Goal: Register for event/course

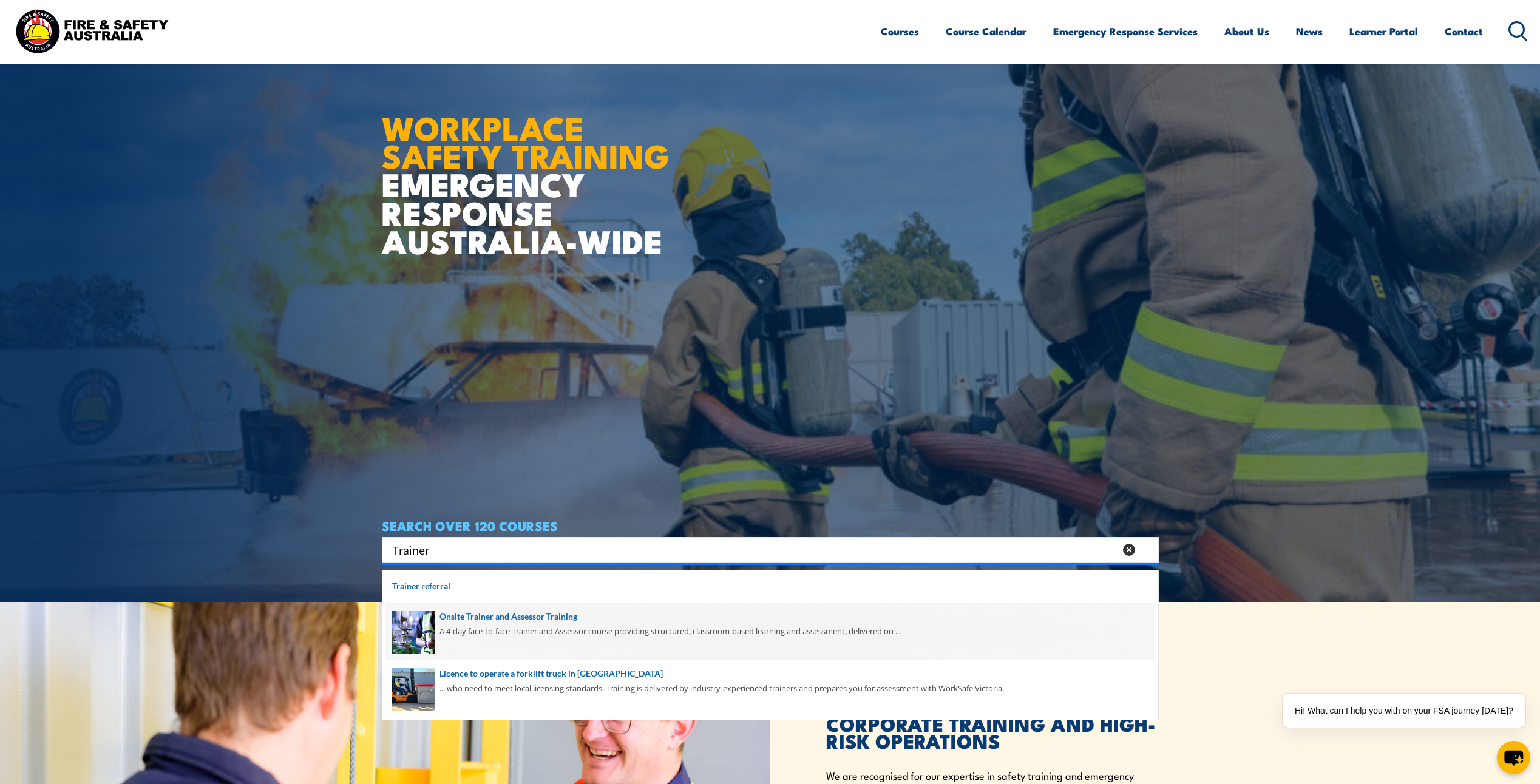
type input "Trainer"
click at [688, 633] on span at bounding box center [770, 632] width 770 height 57
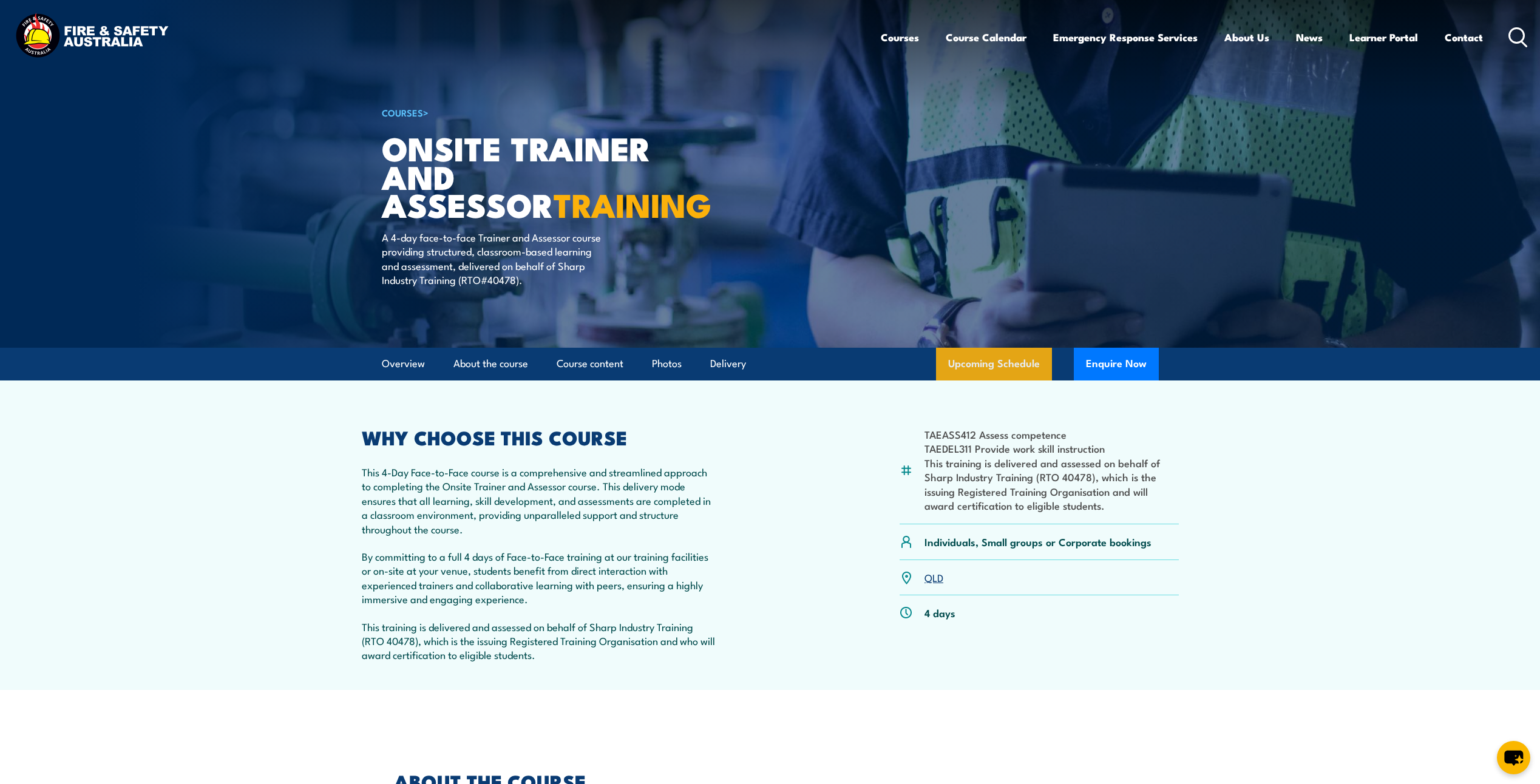
click at [988, 368] on link "Upcoming Schedule" at bounding box center [994, 364] width 116 height 33
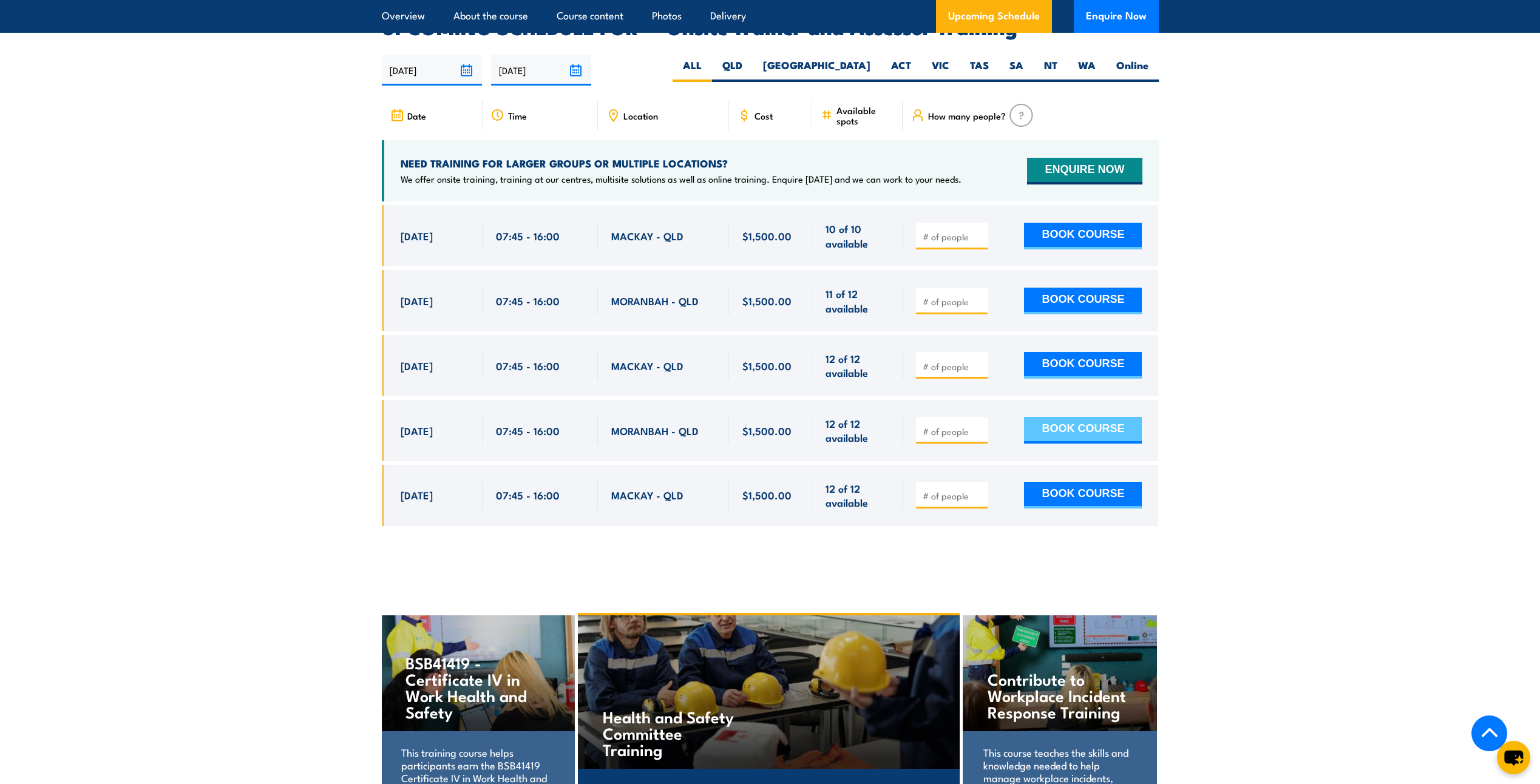
click at [1073, 417] on button "BOOK COURSE" at bounding box center [1083, 430] width 117 height 27
click at [1296, 374] on section "UPCOMING SCHEDULE FOR - "Onsite Trainer and Assessor Training" 29/09/2025 28/03…" at bounding box center [770, 281] width 1540 height 526
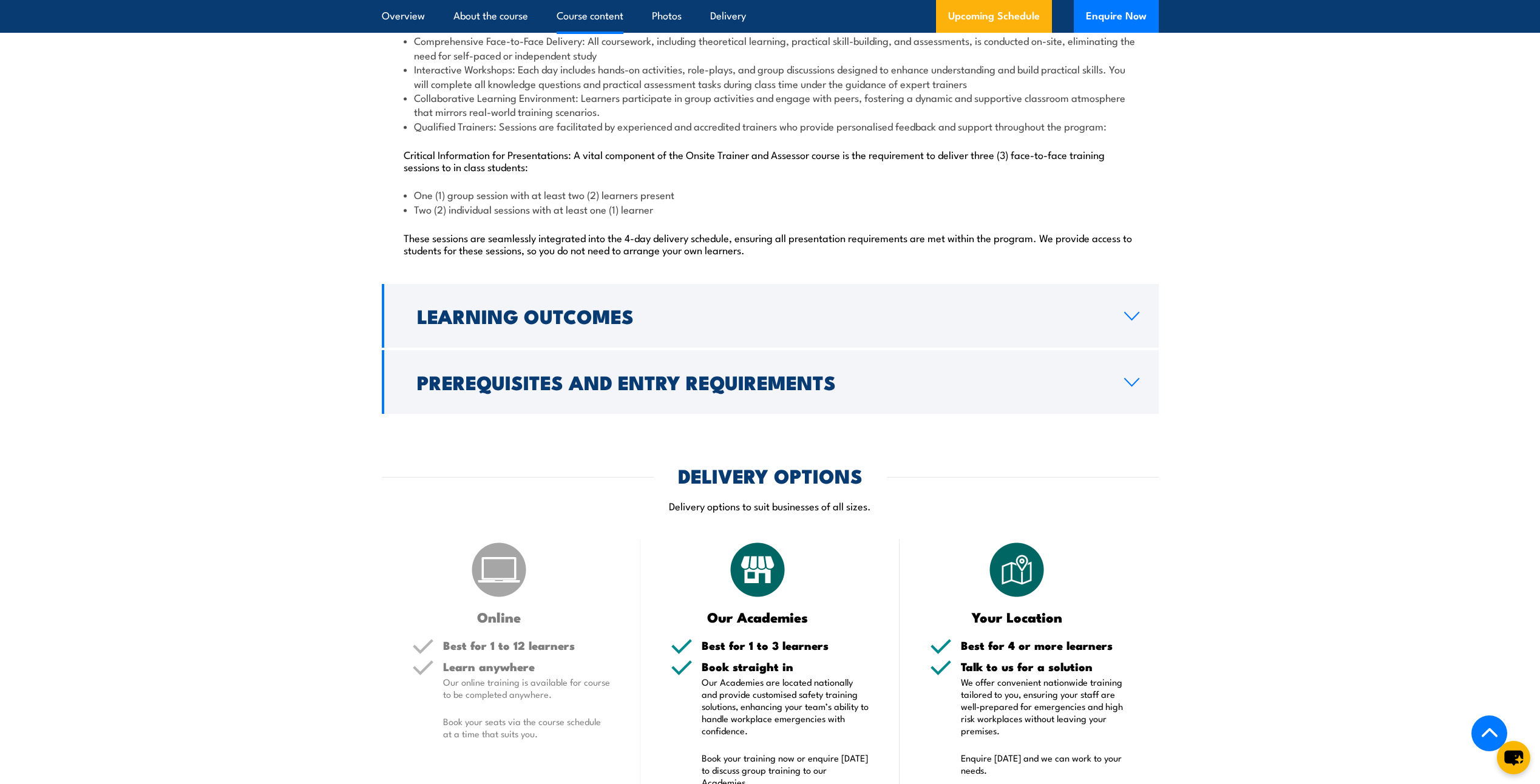
scroll to position [1138, 0]
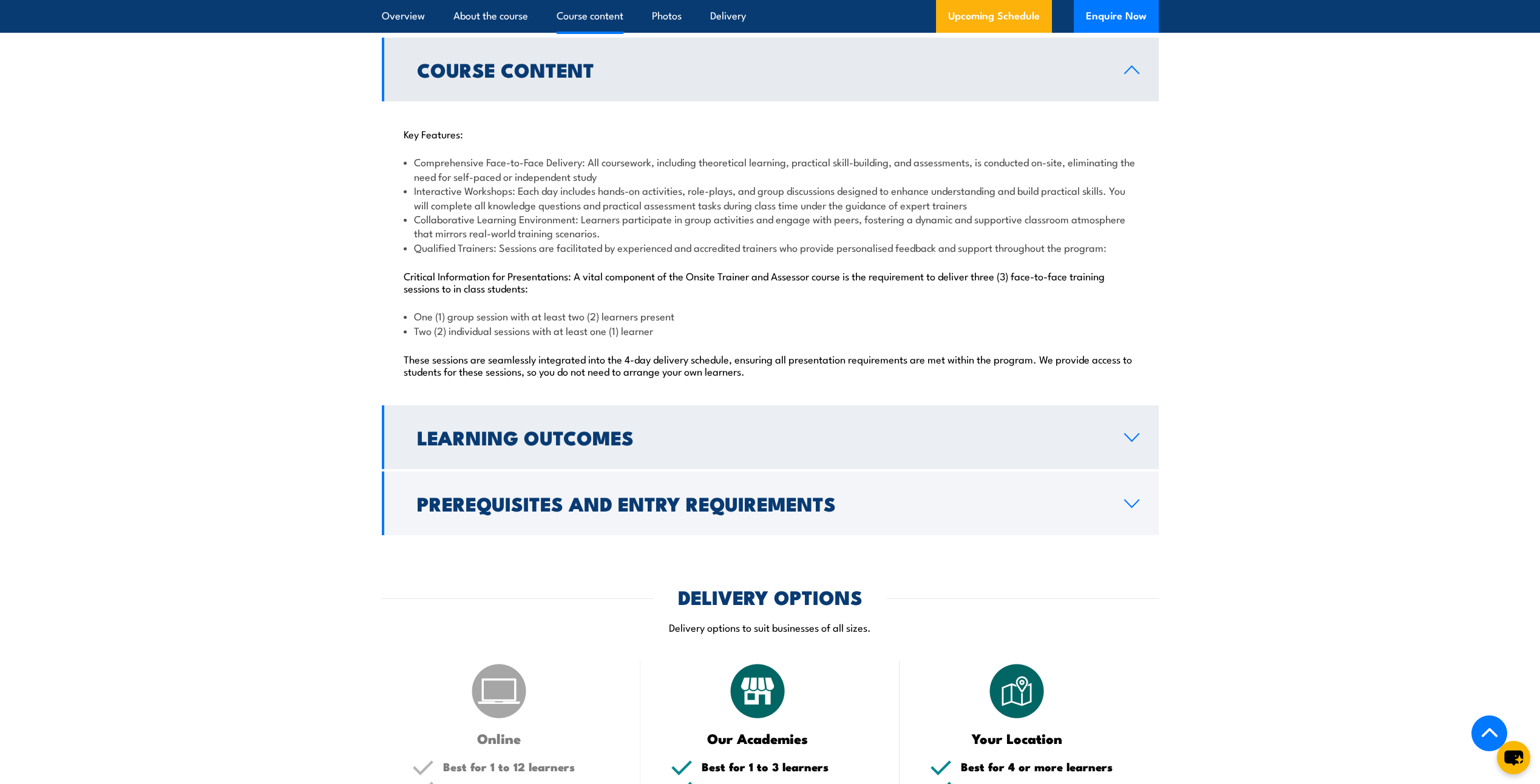
click at [1130, 440] on icon at bounding box center [1131, 437] width 16 height 9
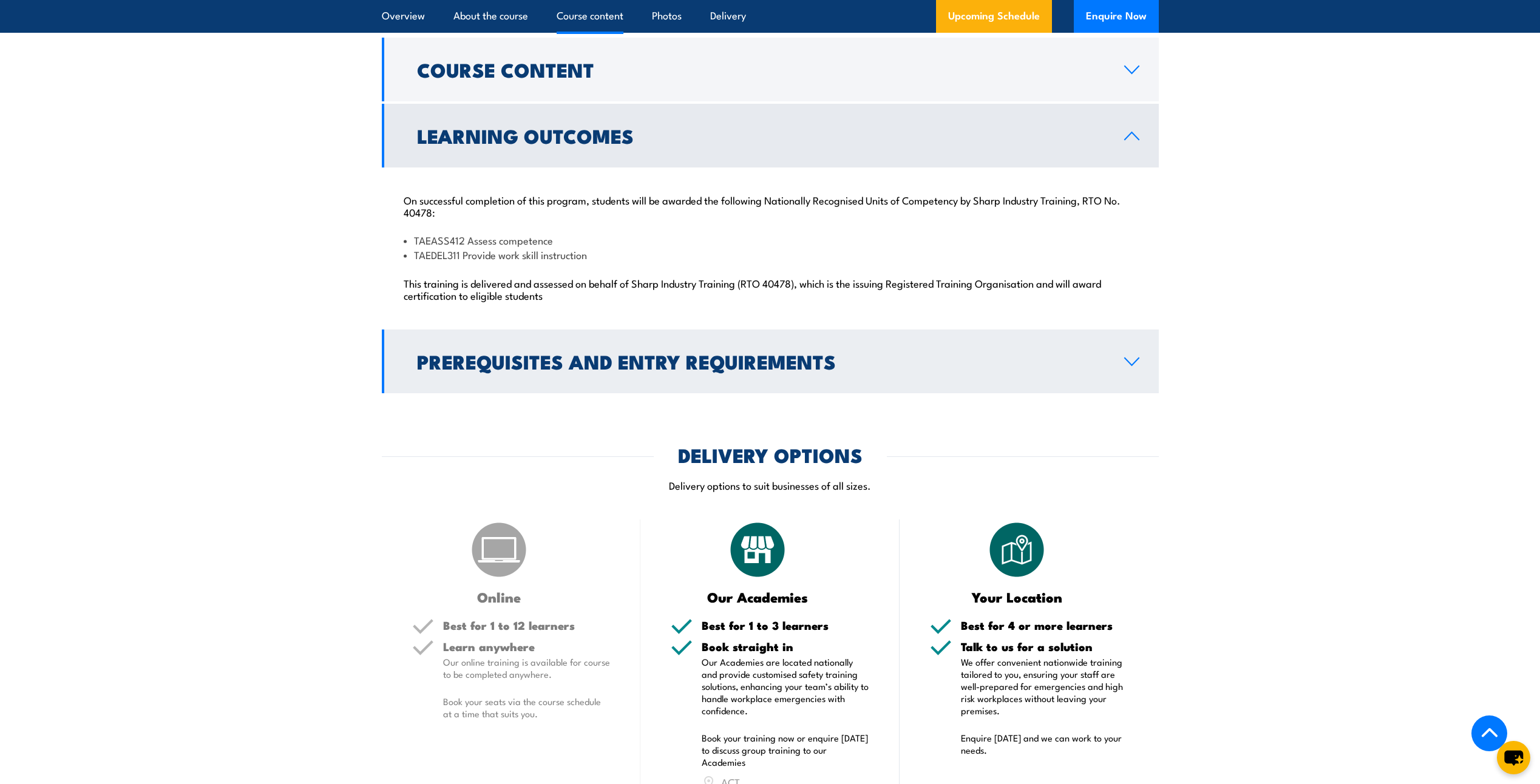
click at [1135, 364] on icon at bounding box center [1131, 361] width 16 height 9
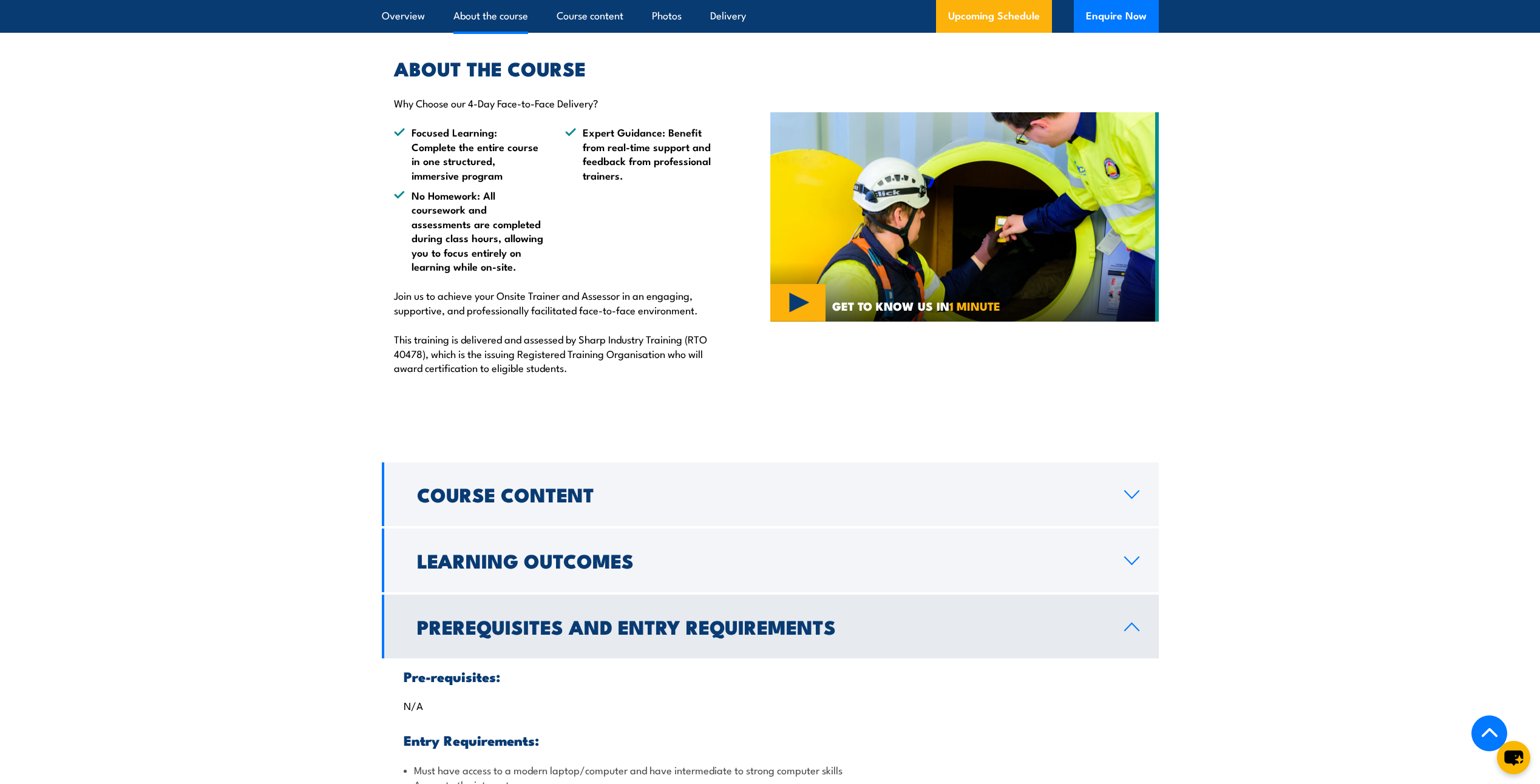
scroll to position [774, 0]
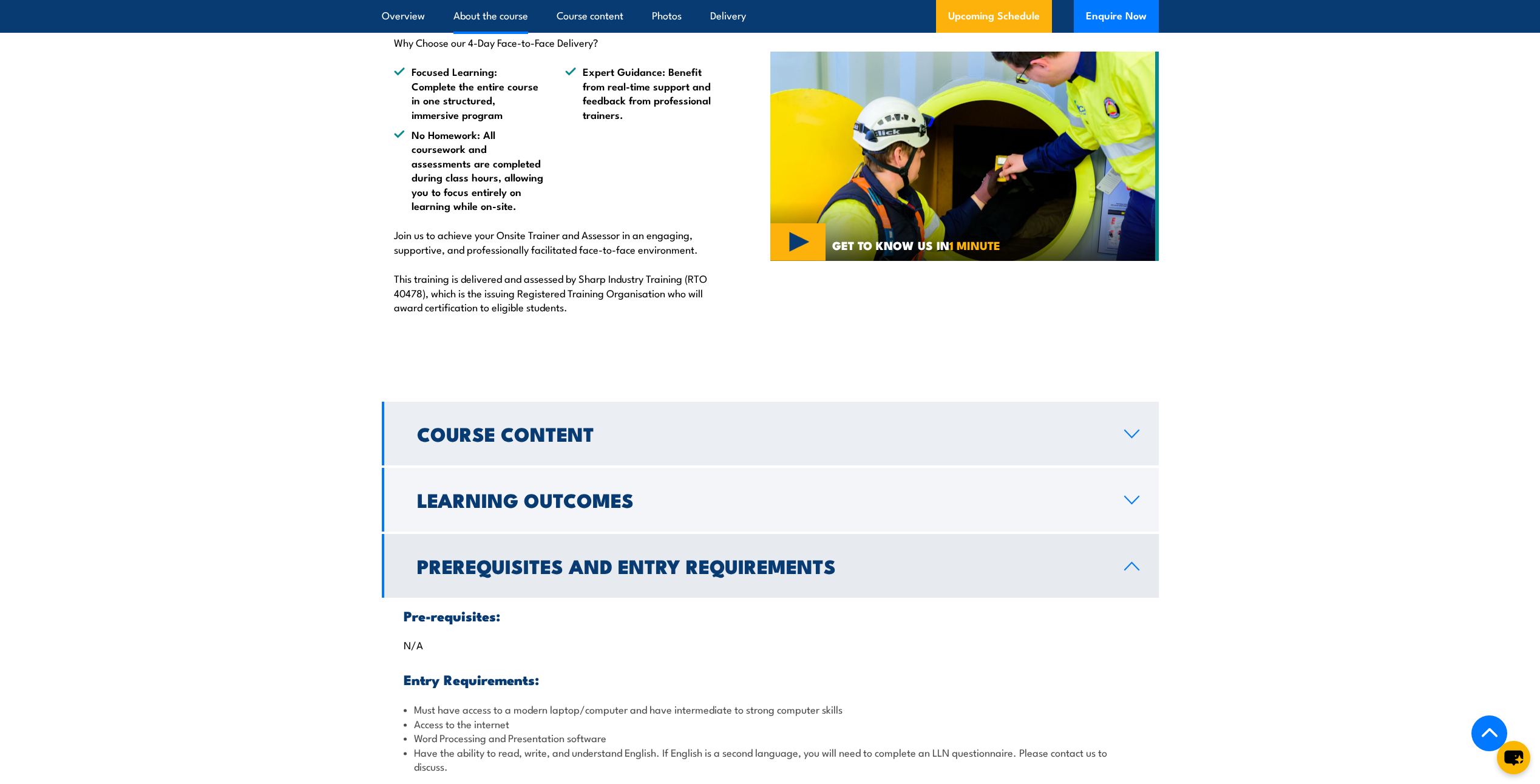
click at [1130, 432] on icon at bounding box center [1131, 433] width 16 height 9
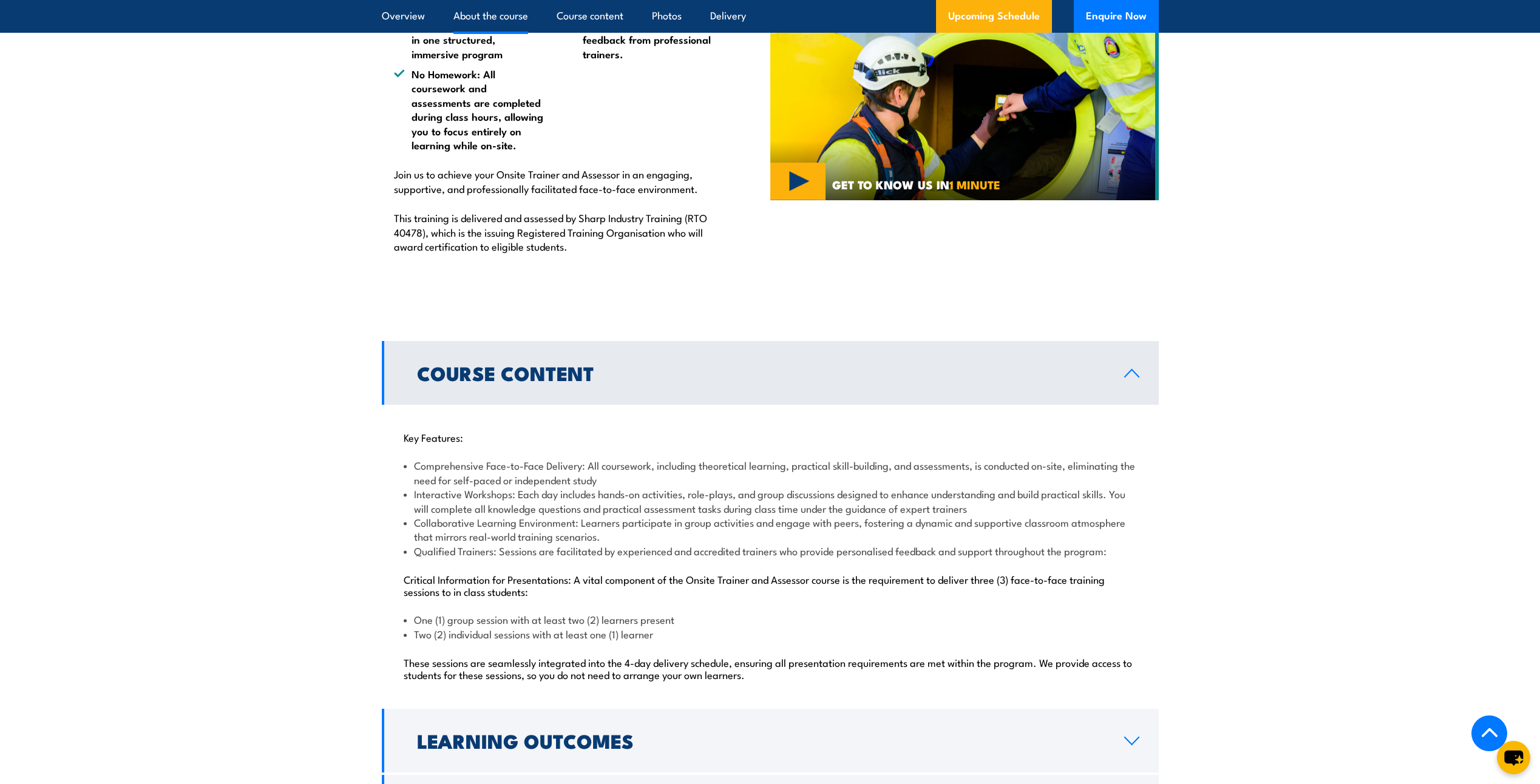
scroll to position [1077, 0]
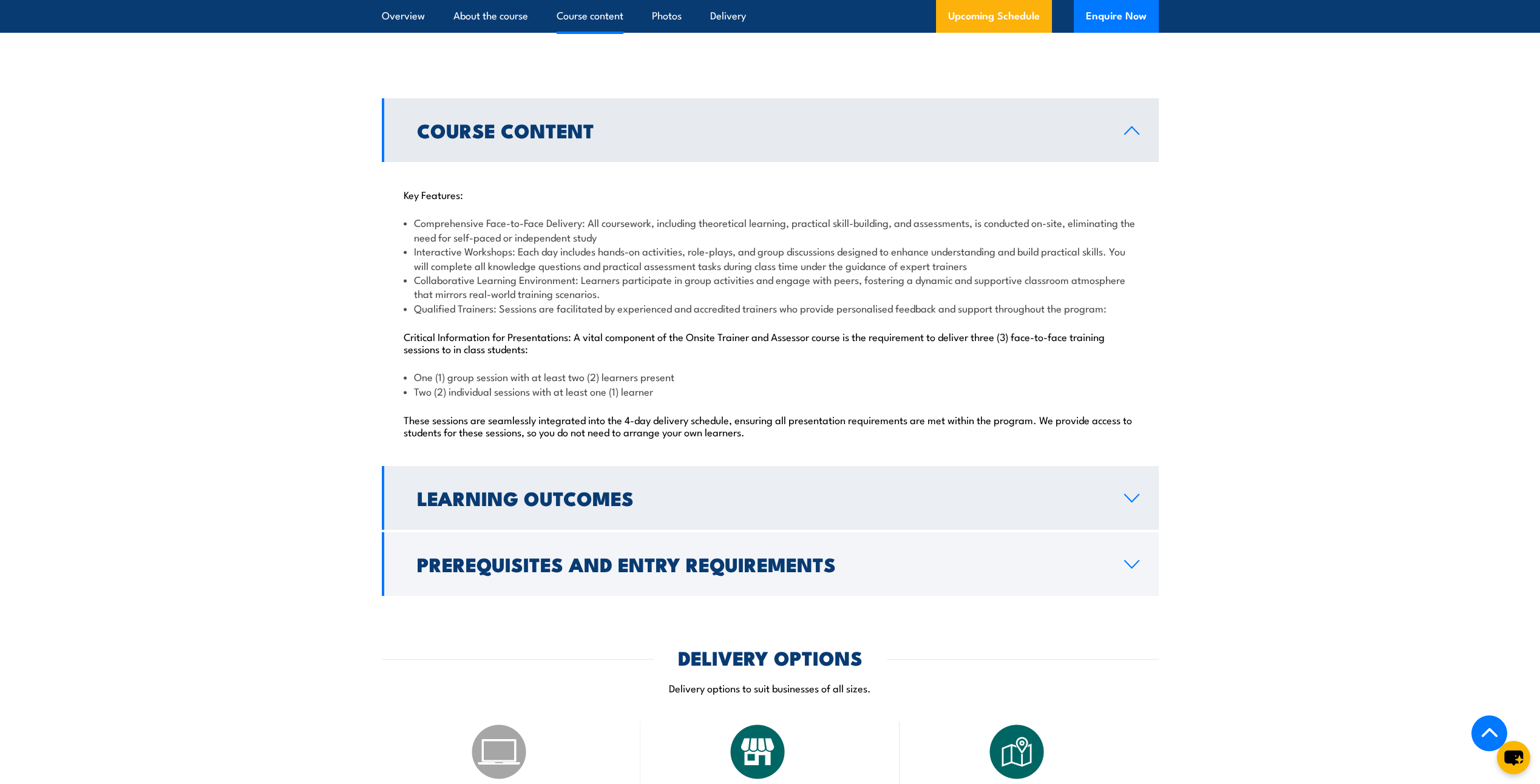
click at [1131, 498] on icon at bounding box center [1131, 498] width 16 height 9
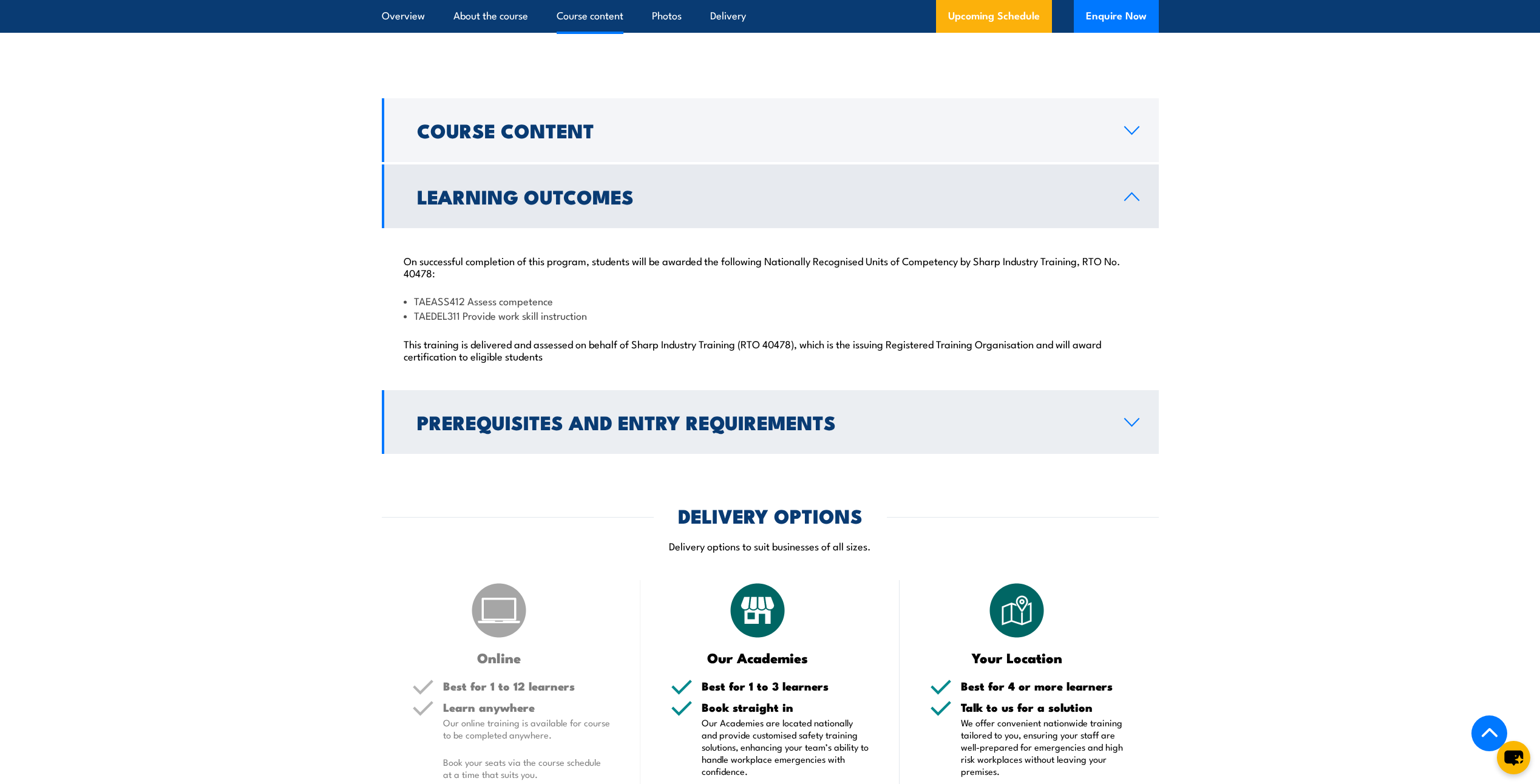
click at [1130, 424] on icon at bounding box center [1131, 422] width 16 height 9
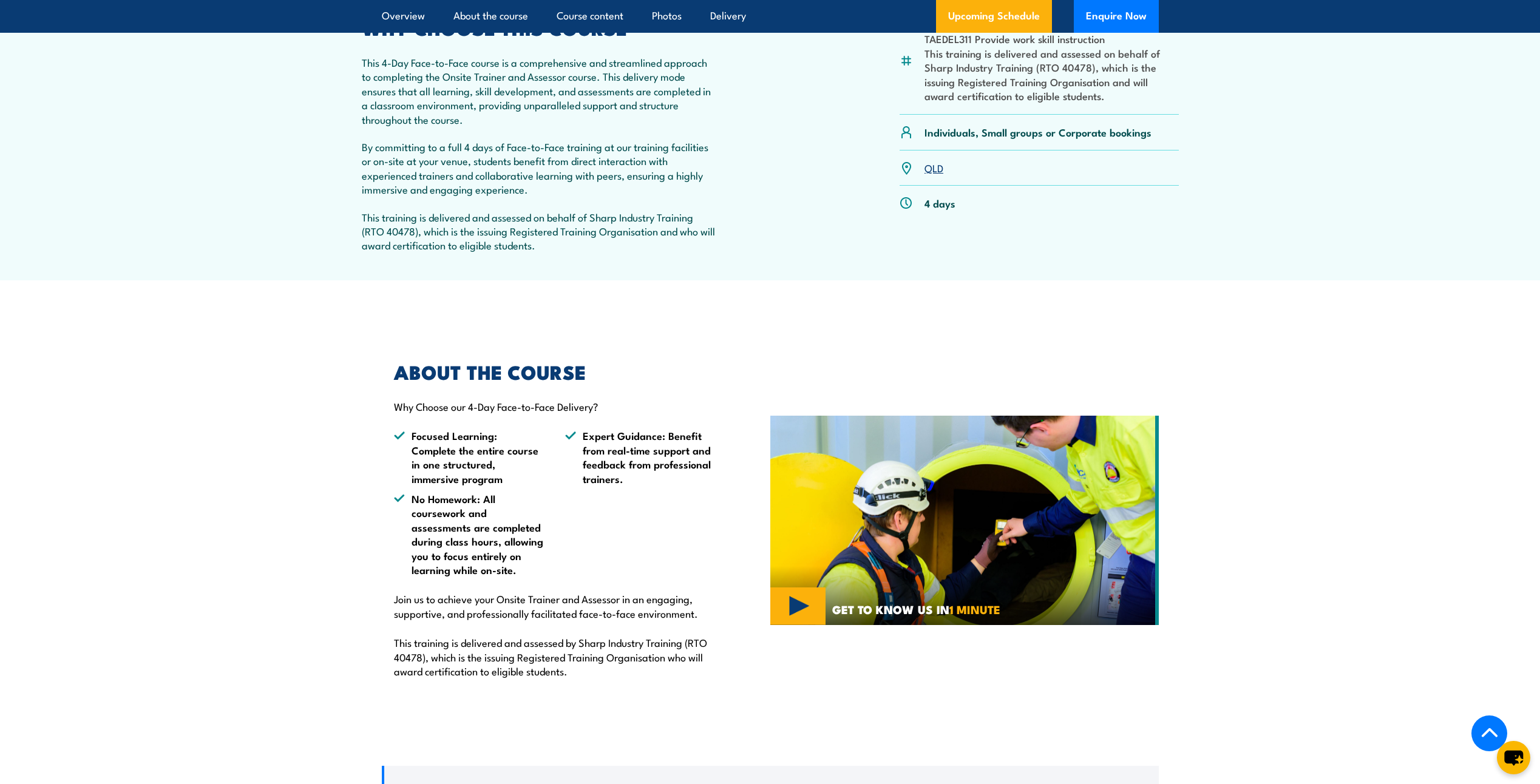
scroll to position [0, 0]
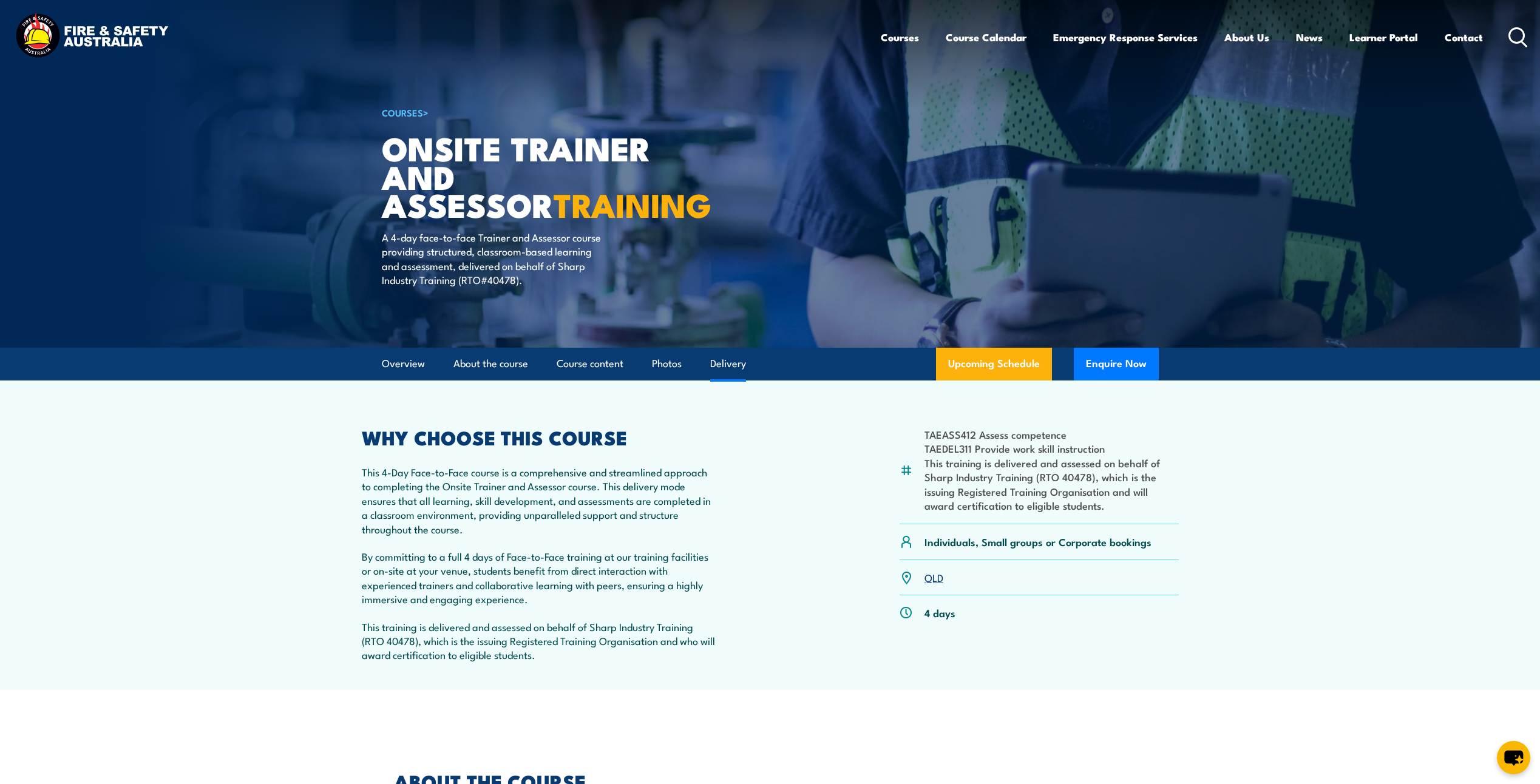
click at [724, 360] on link "Delivery" at bounding box center [728, 364] width 36 height 32
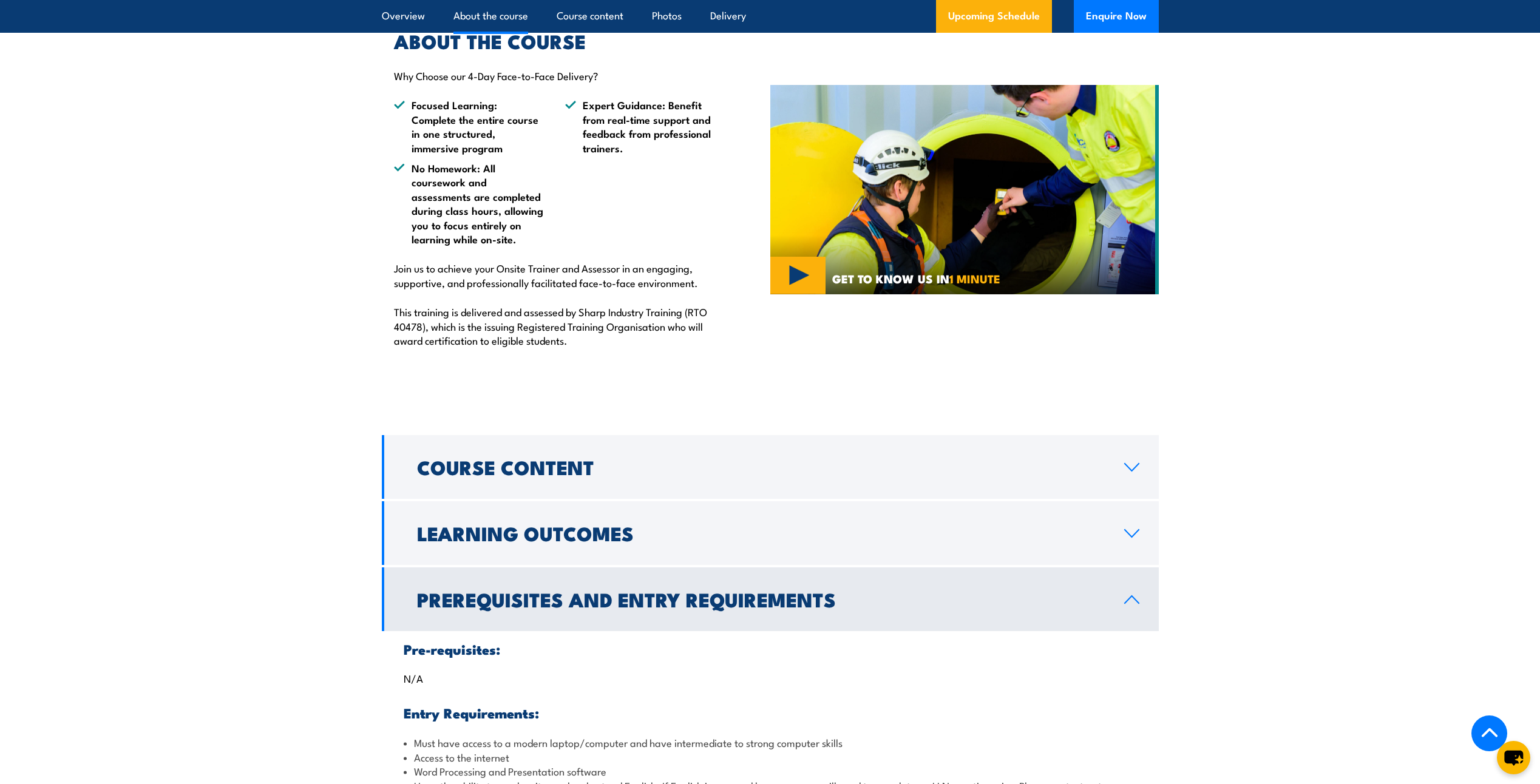
scroll to position [801, 0]
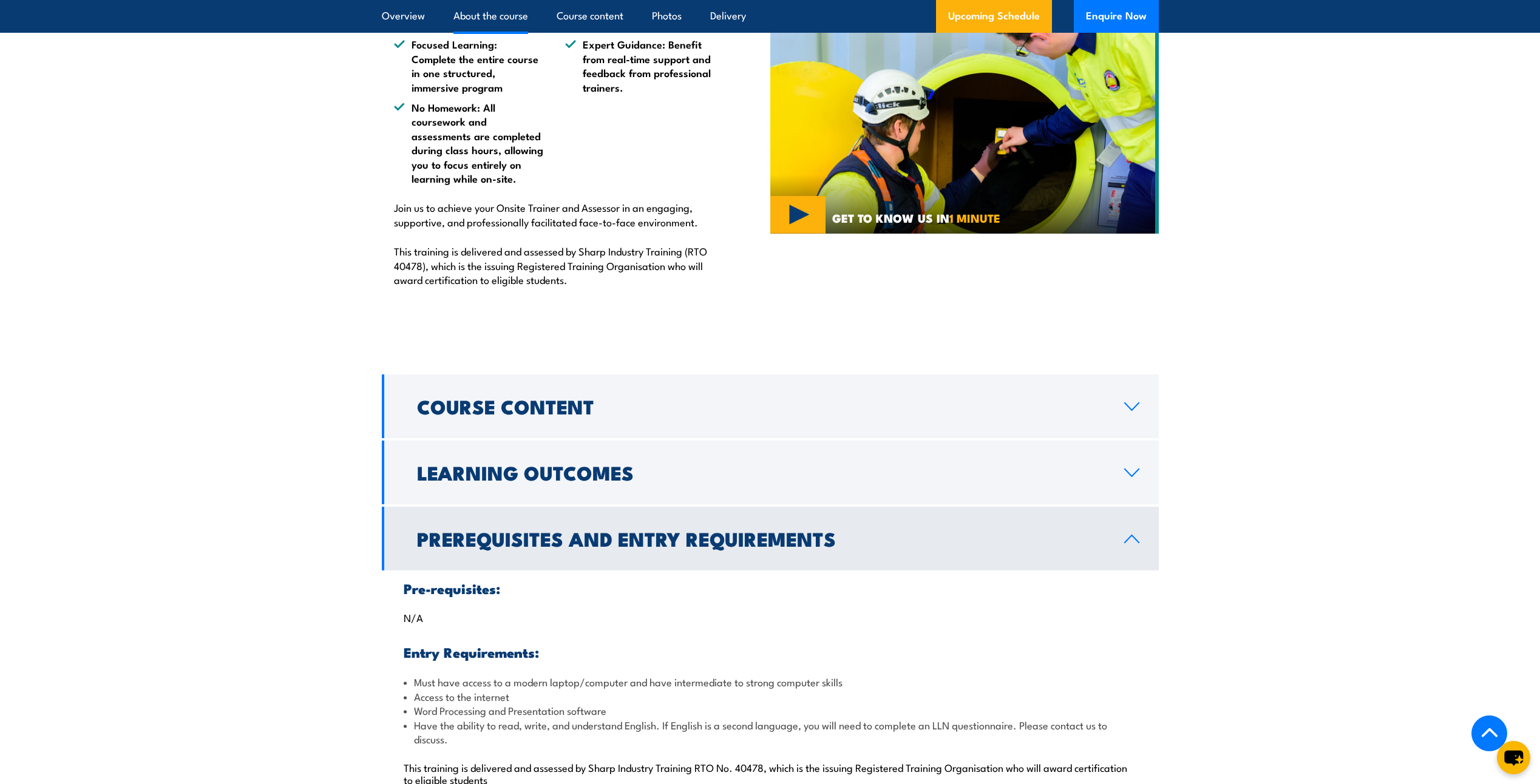
click at [1130, 540] on icon at bounding box center [1131, 538] width 16 height 9
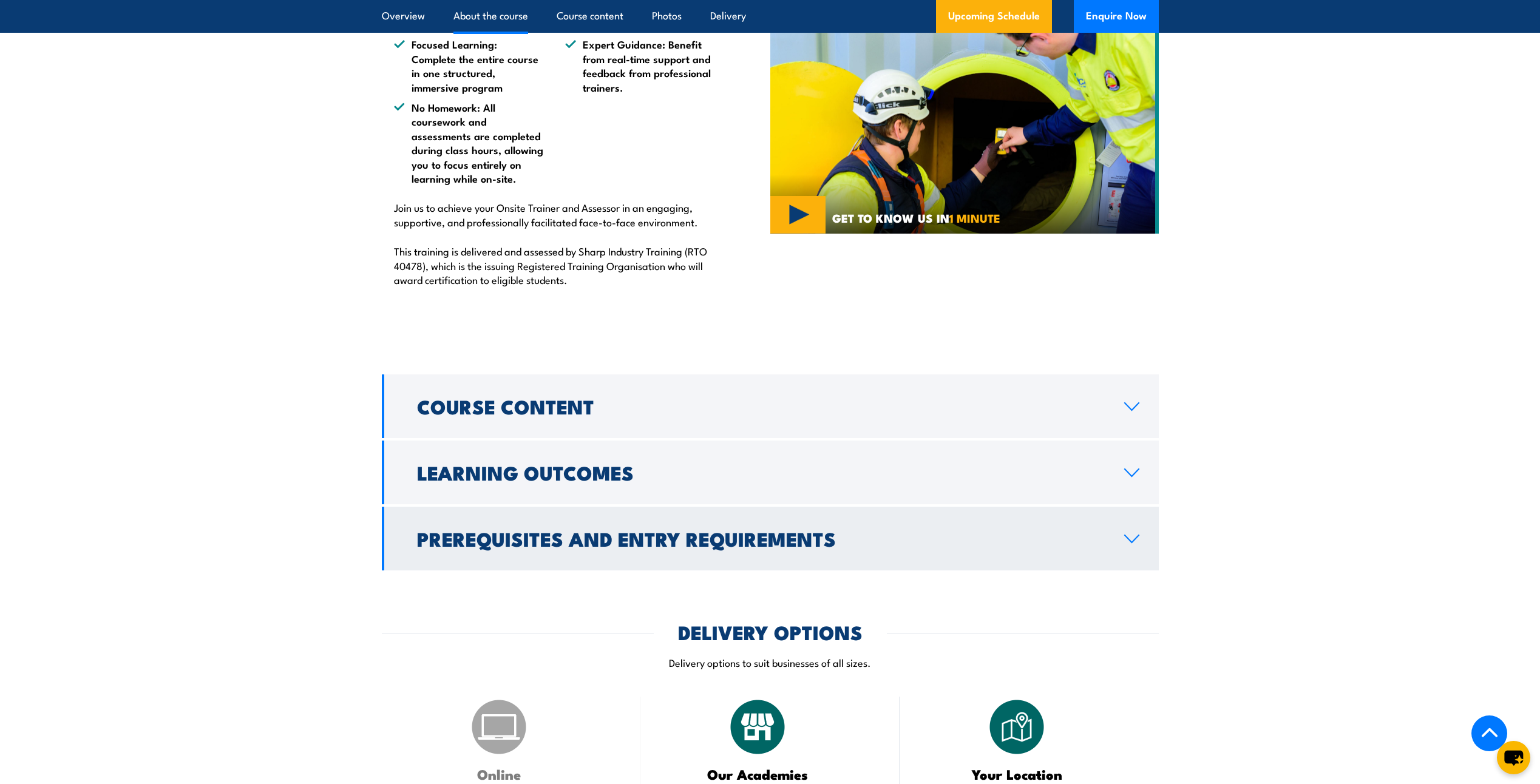
click at [1130, 540] on icon at bounding box center [1131, 538] width 16 height 9
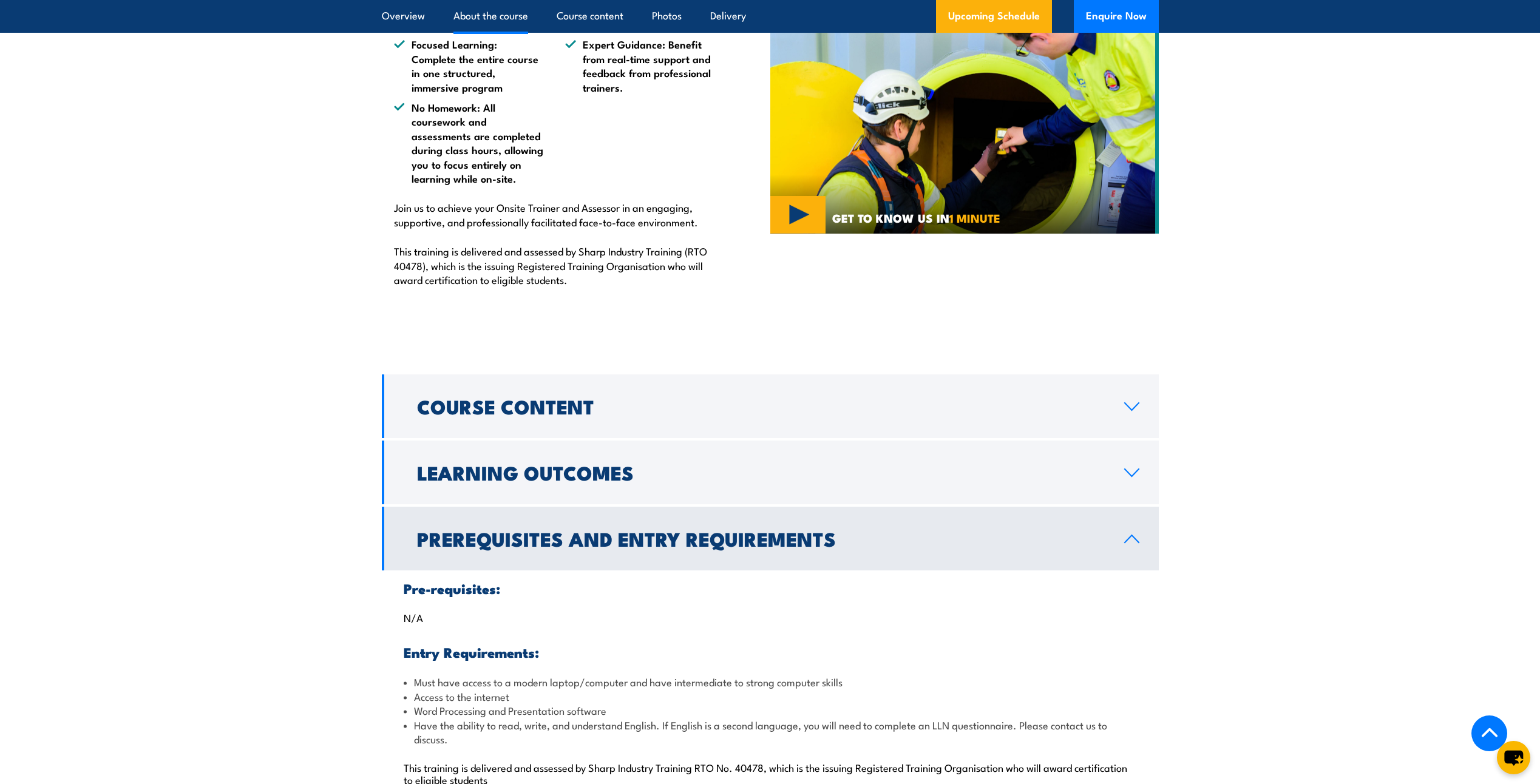
scroll to position [923, 0]
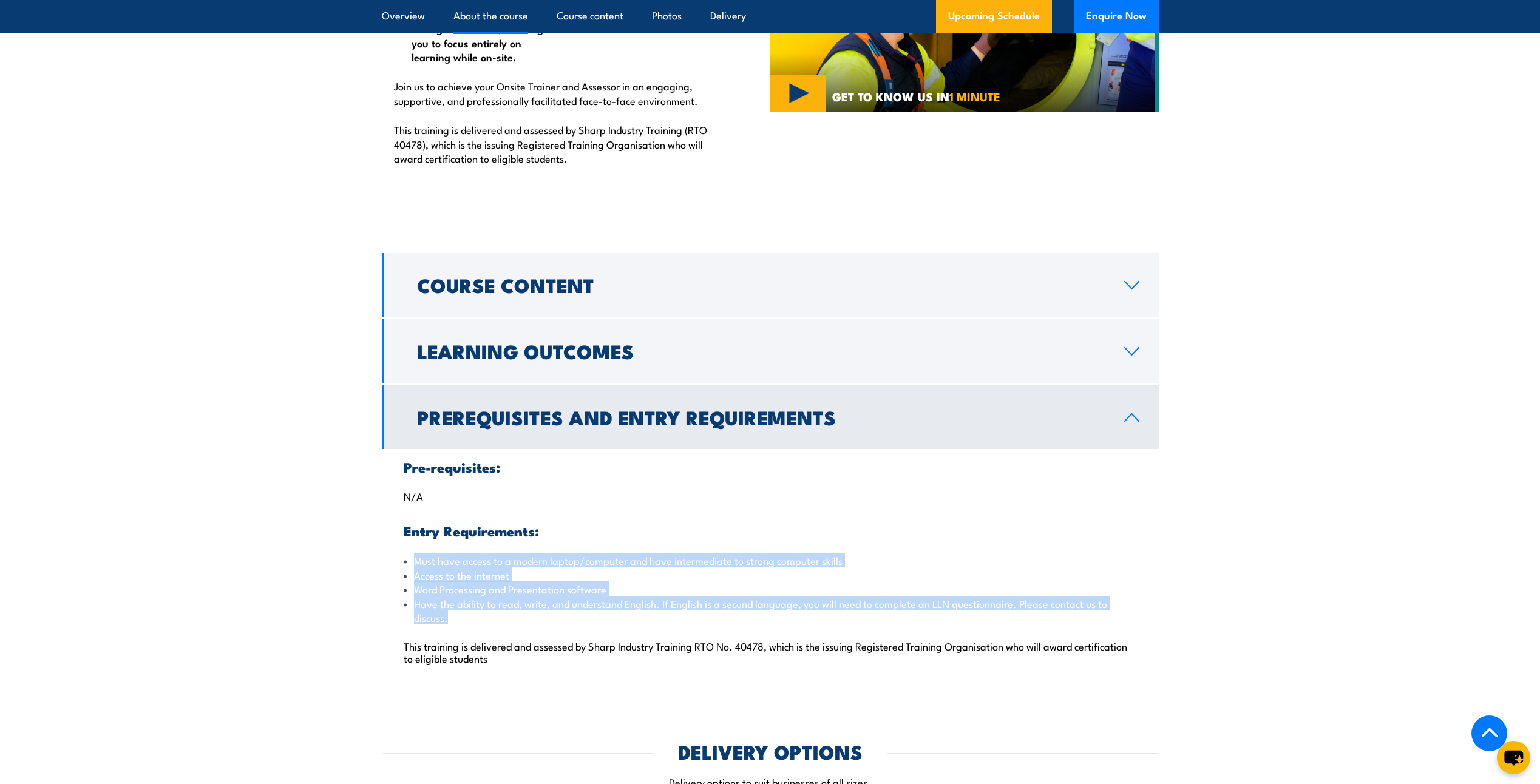
drag, startPoint x: 461, startPoint y: 620, endPoint x: 411, endPoint y: 566, distance: 73.6
click at [411, 566] on ul "Must have access to a modern laptop/computer and have intermediate to strong co…" at bounding box center [770, 589] width 733 height 71
drag, startPoint x: 411, startPoint y: 566, endPoint x: 423, endPoint y: 572, distance: 13.4
copy ul "Must have access to a modern laptop/computer and have intermediate to strong co…"
click at [1245, 566] on section "Course Content Key Features: Comprehensive Face-to-Face Delivery: All coursewor…" at bounding box center [770, 471] width 1540 height 437
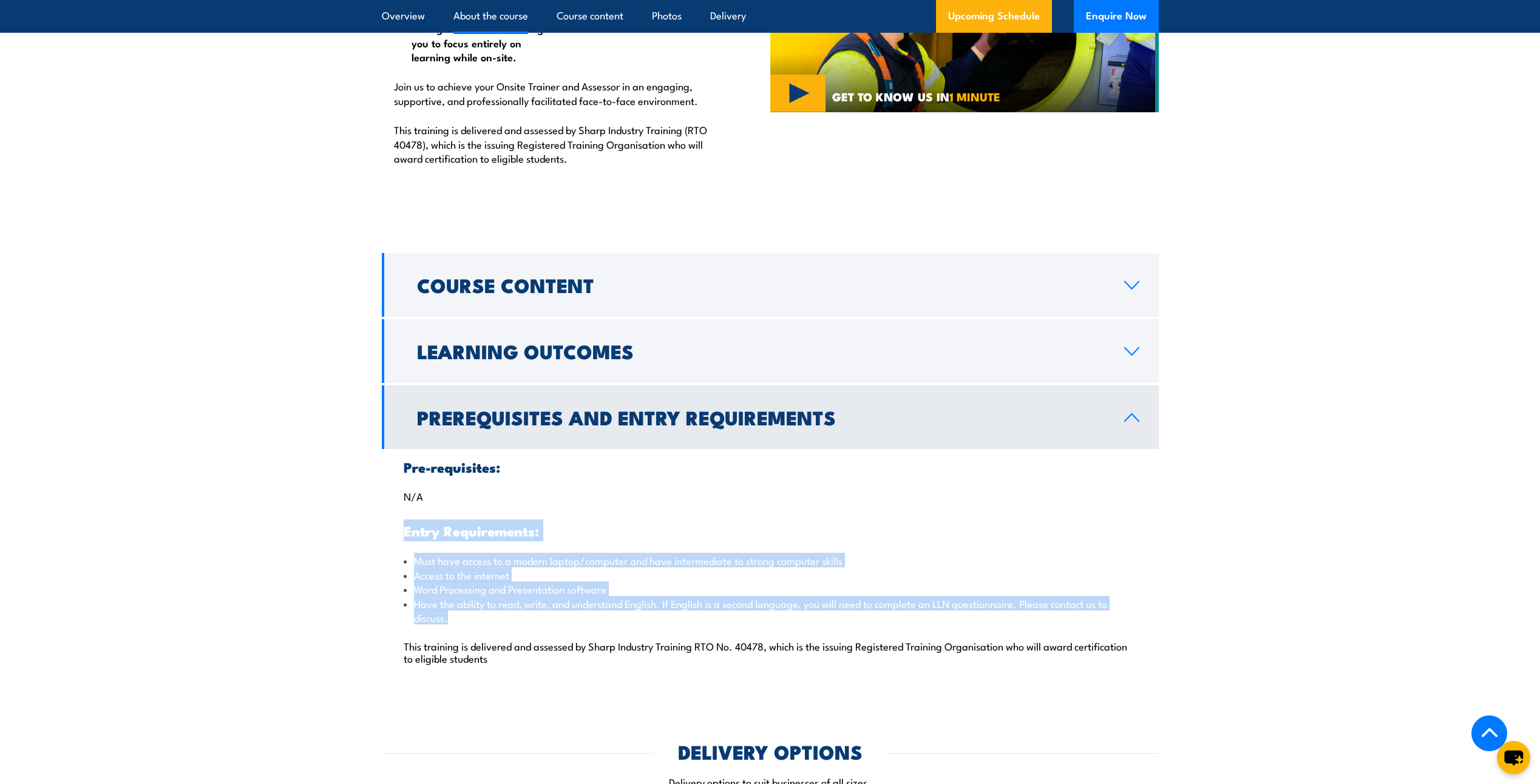
drag, startPoint x: 467, startPoint y: 617, endPoint x: 392, endPoint y: 531, distance: 114.1
click at [392, 531] on div "Pre-requisites: N/A Entry Requirements: Must have access to a modern laptop/com…" at bounding box center [770, 570] width 777 height 241
copy div "Entry Requirements: Must have access to a modern laptop/computer and have inter…"
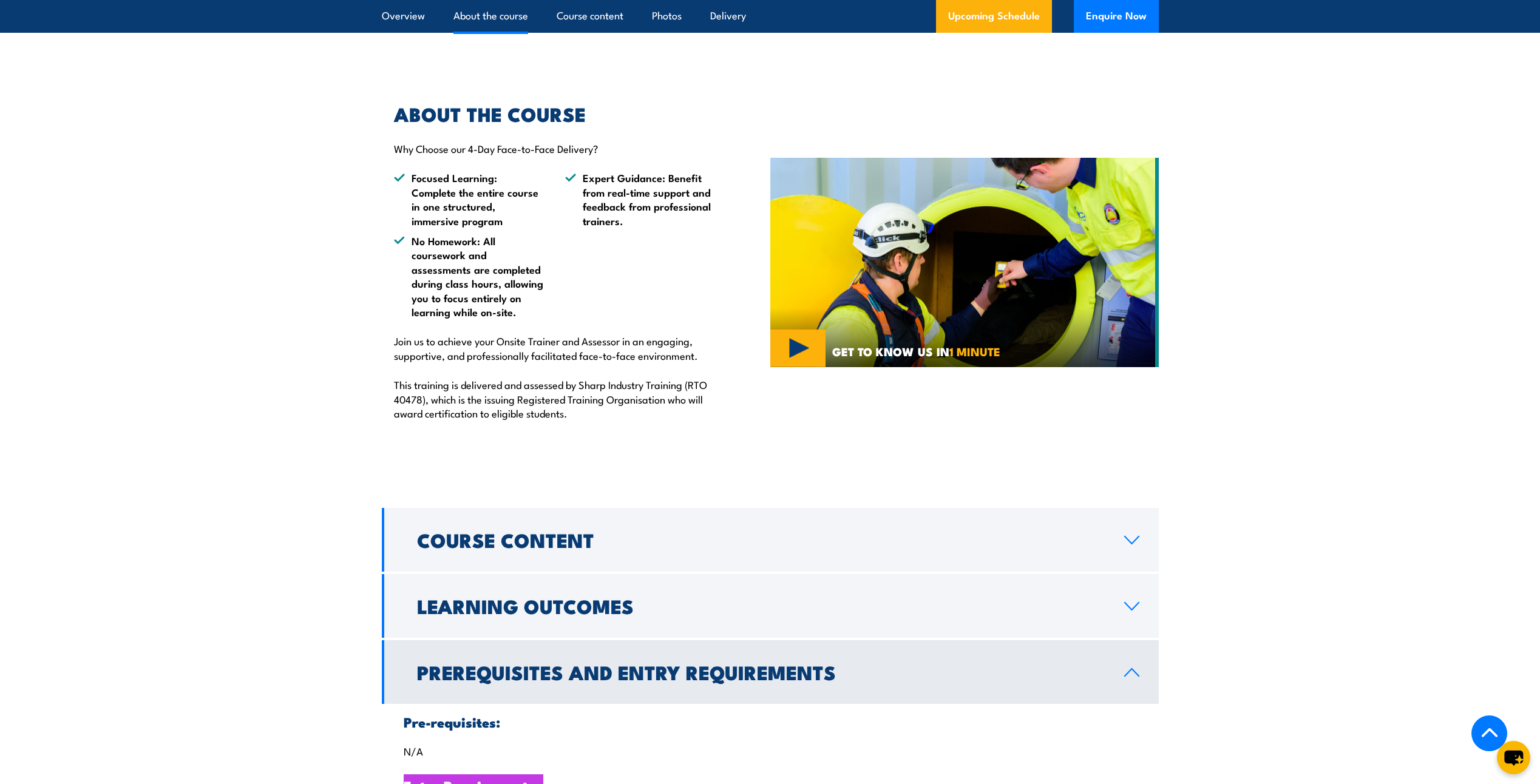
scroll to position [910, 0]
